Goal: Task Accomplishment & Management: Use online tool/utility

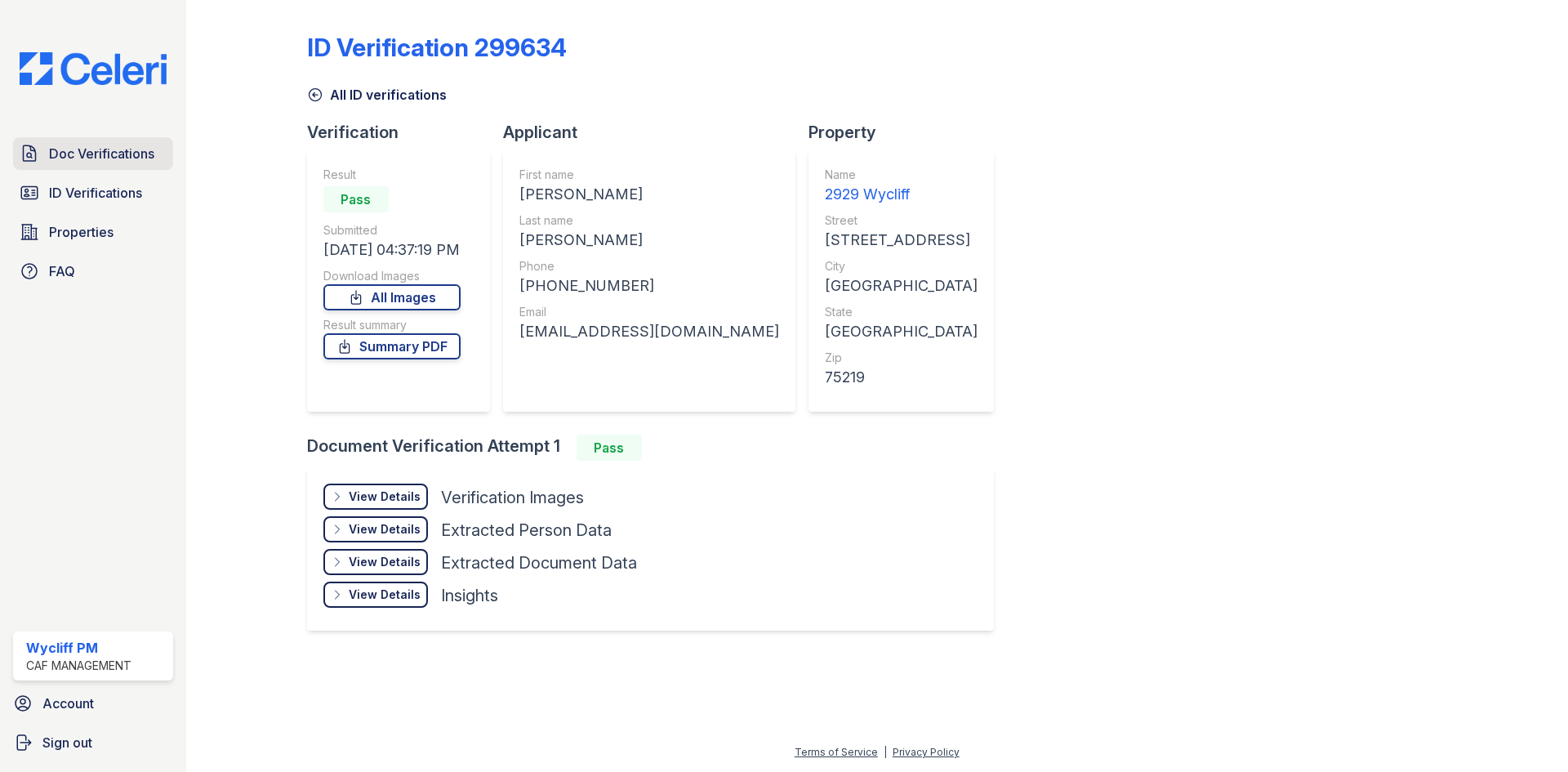
click at [109, 140] on link "Doc Verifications" at bounding box center [93, 152] width 160 height 32
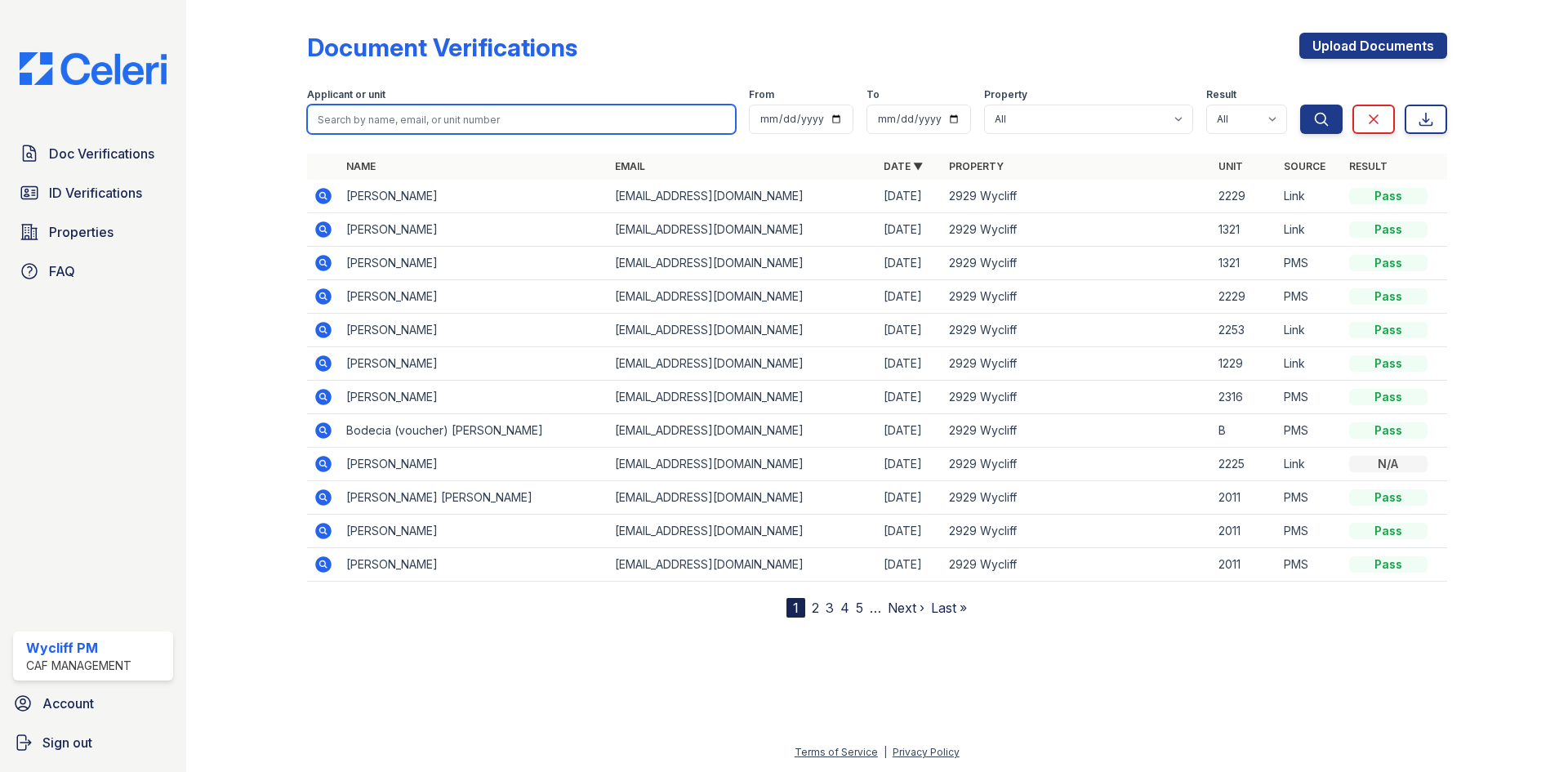
click at [648, 108] on input "search" at bounding box center [521, 119] width 429 height 30
type input "mariana"
click at [1300, 105] on button "Search" at bounding box center [1321, 119] width 43 height 30
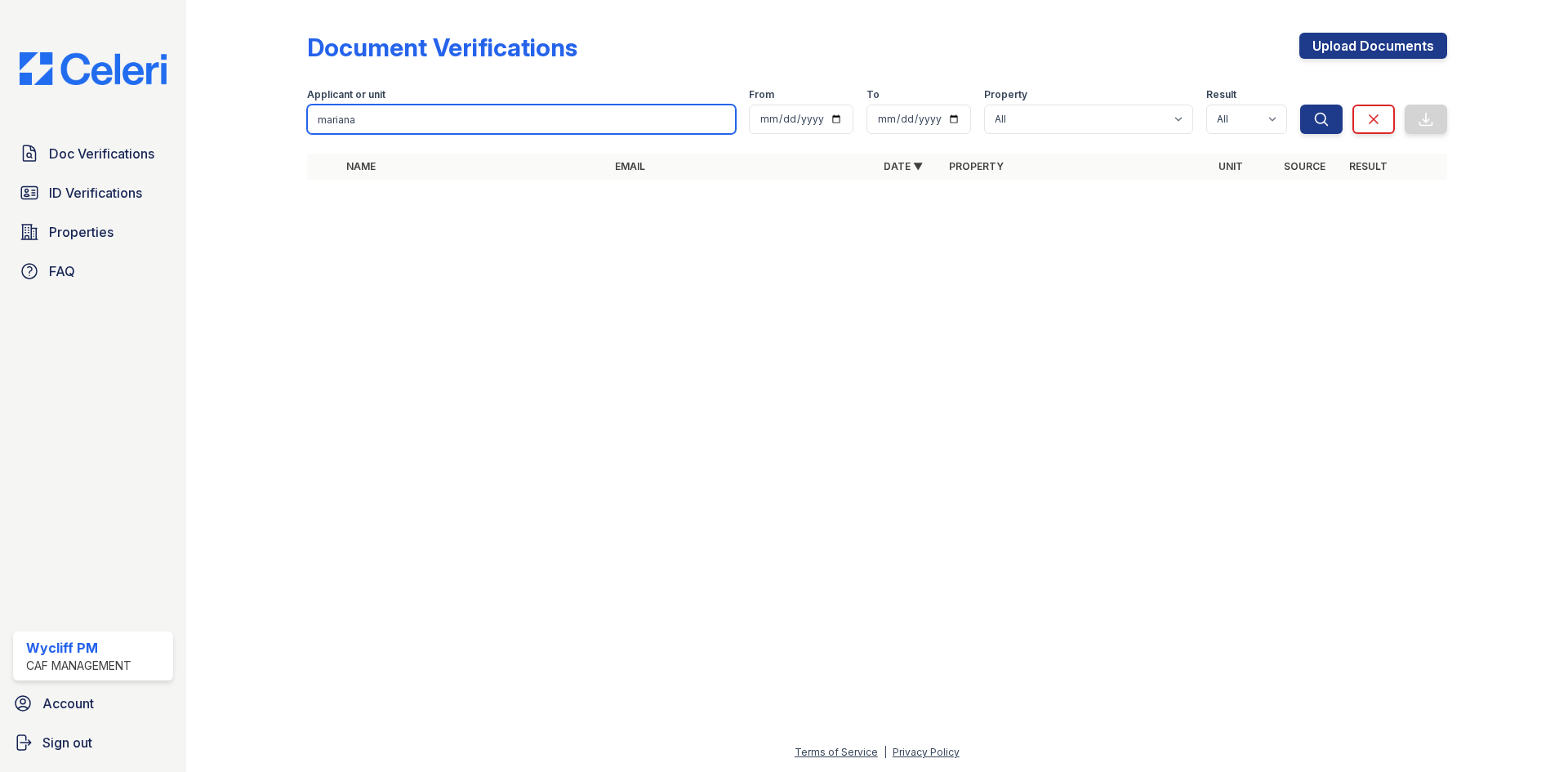
click at [648, 114] on input "mariana" at bounding box center [521, 119] width 429 height 30
type input "Mari"
click at [1300, 105] on button "Search" at bounding box center [1321, 119] width 43 height 30
